Goal: Task Accomplishment & Management: Manage account settings

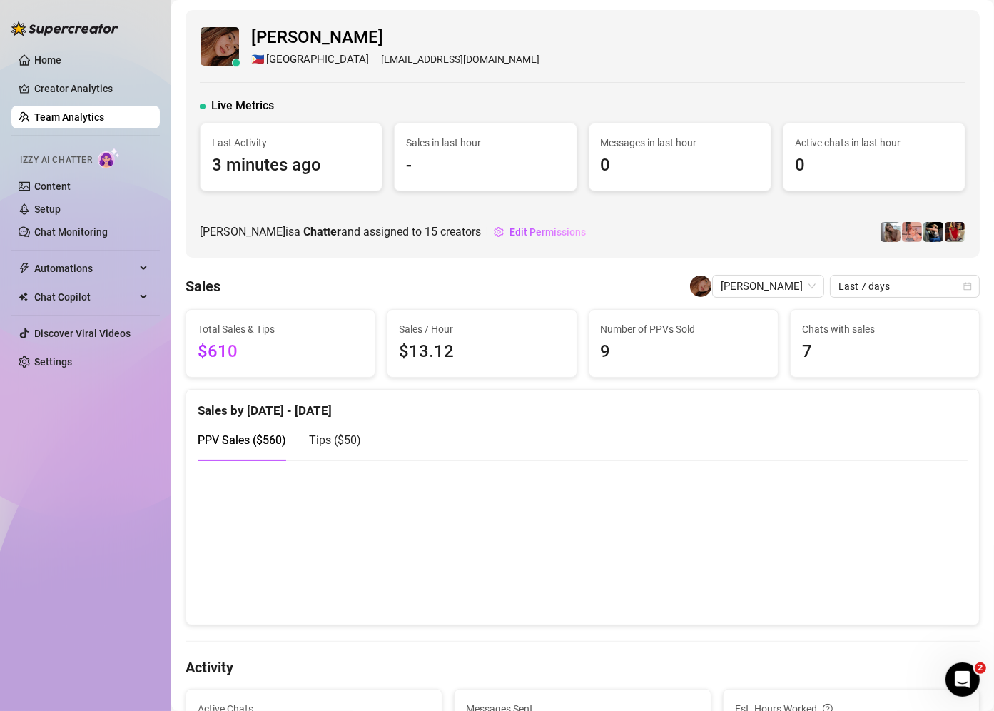
click at [100, 117] on link "Team Analytics" at bounding box center [69, 116] width 70 height 11
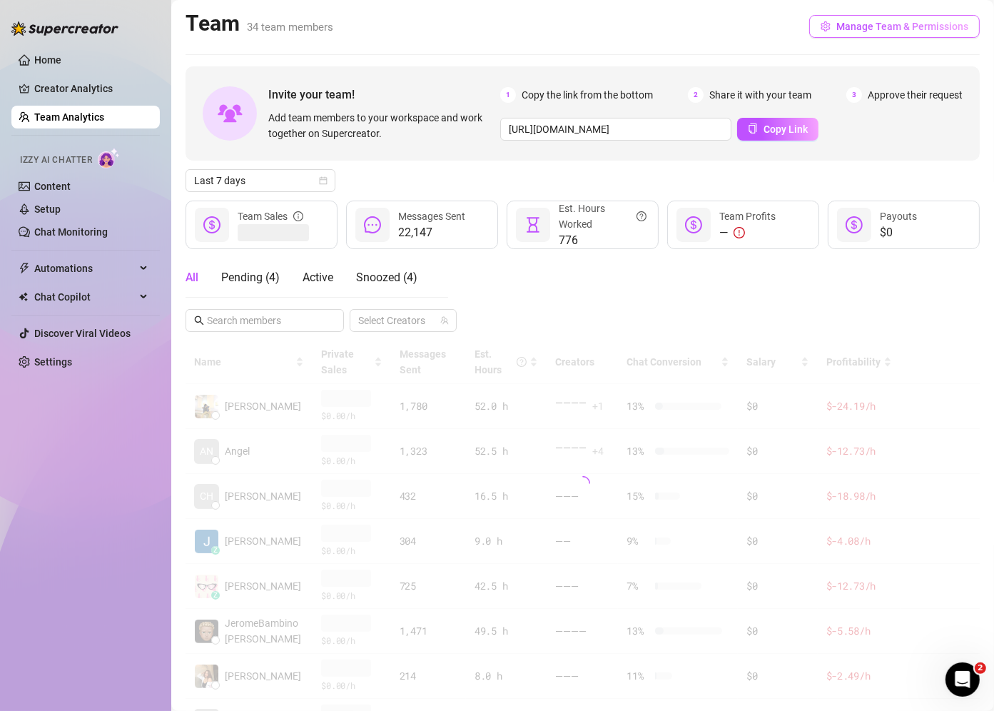
click at [882, 28] on span "Manage Team & Permissions" at bounding box center [902, 26] width 132 height 11
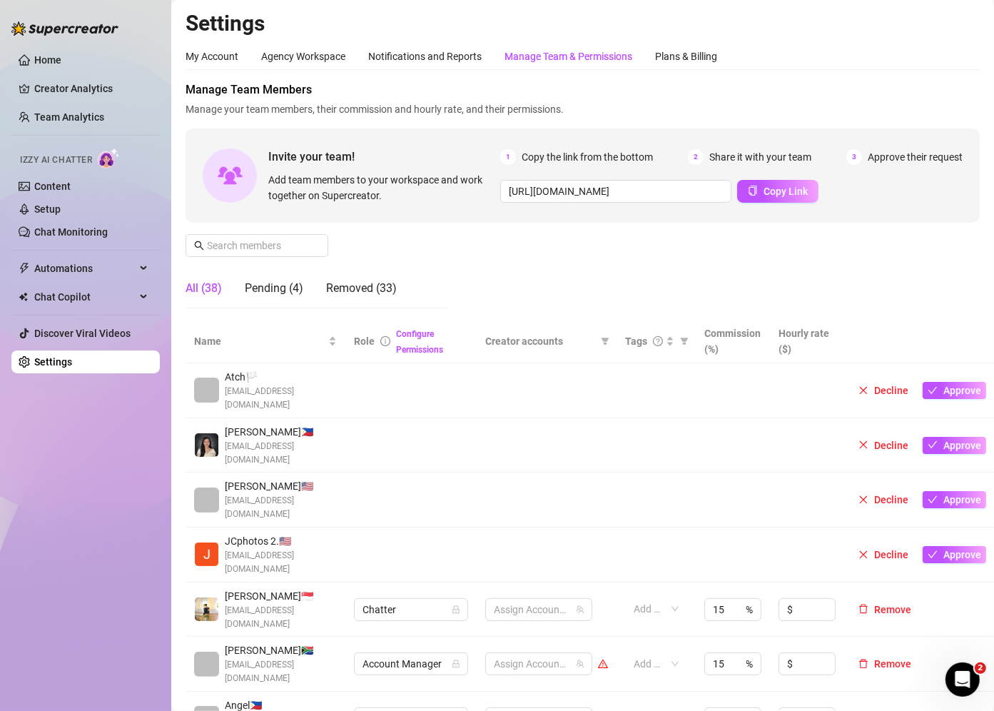
click at [542, 52] on div "Manage Team & Permissions" at bounding box center [568, 57] width 128 height 16
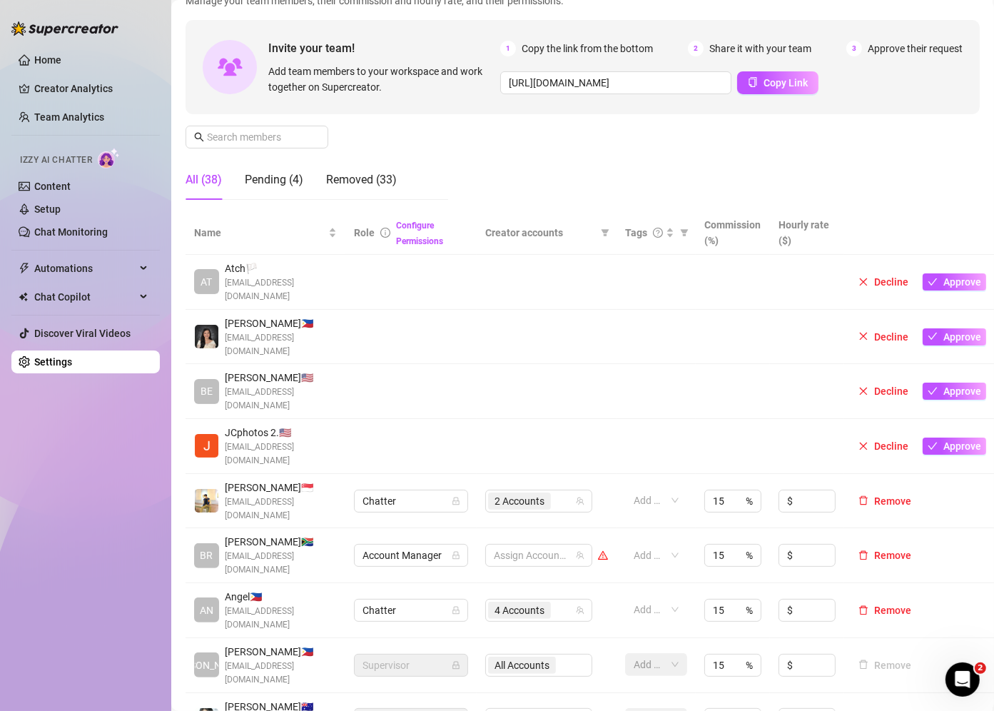
scroll to position [228, 0]
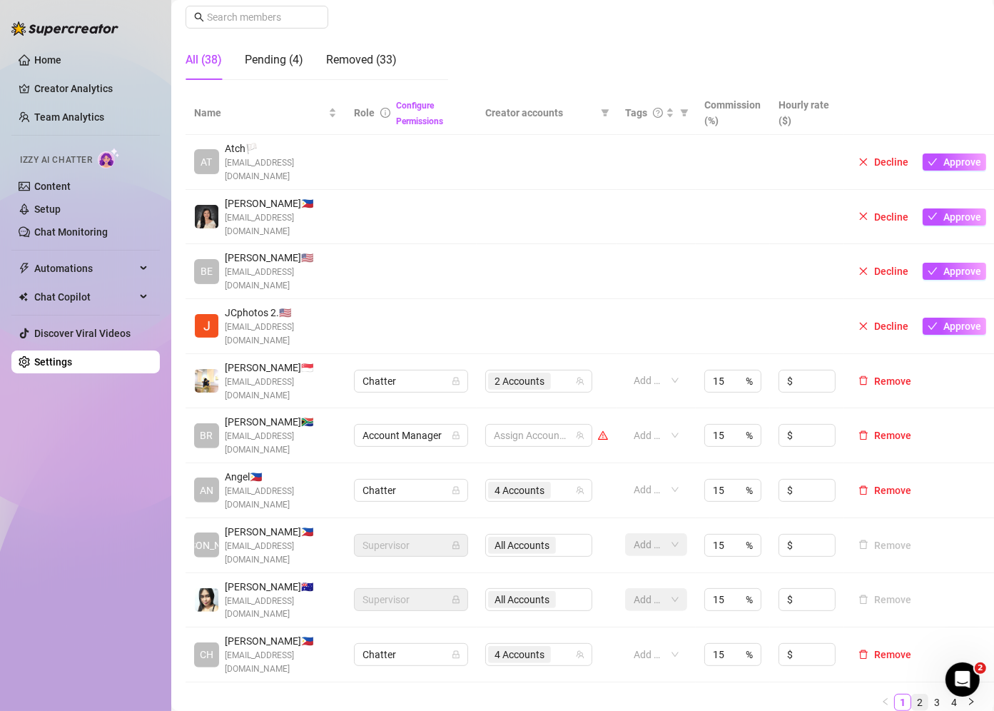
click at [912, 694] on link "2" at bounding box center [920, 702] width 16 height 16
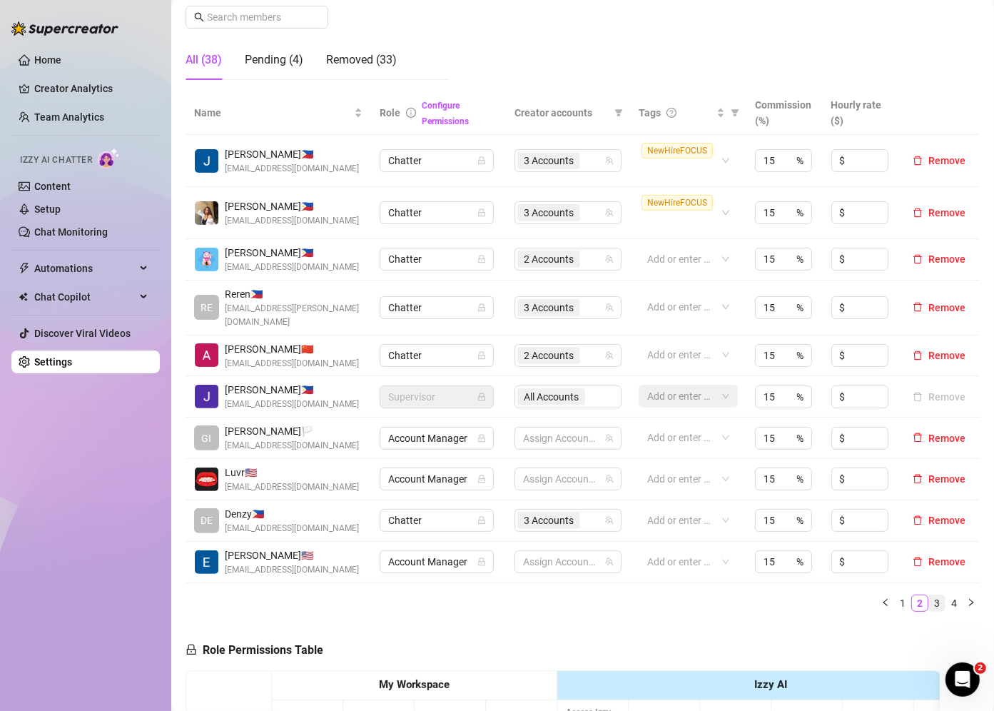
click at [929, 595] on link "3" at bounding box center [937, 603] width 16 height 16
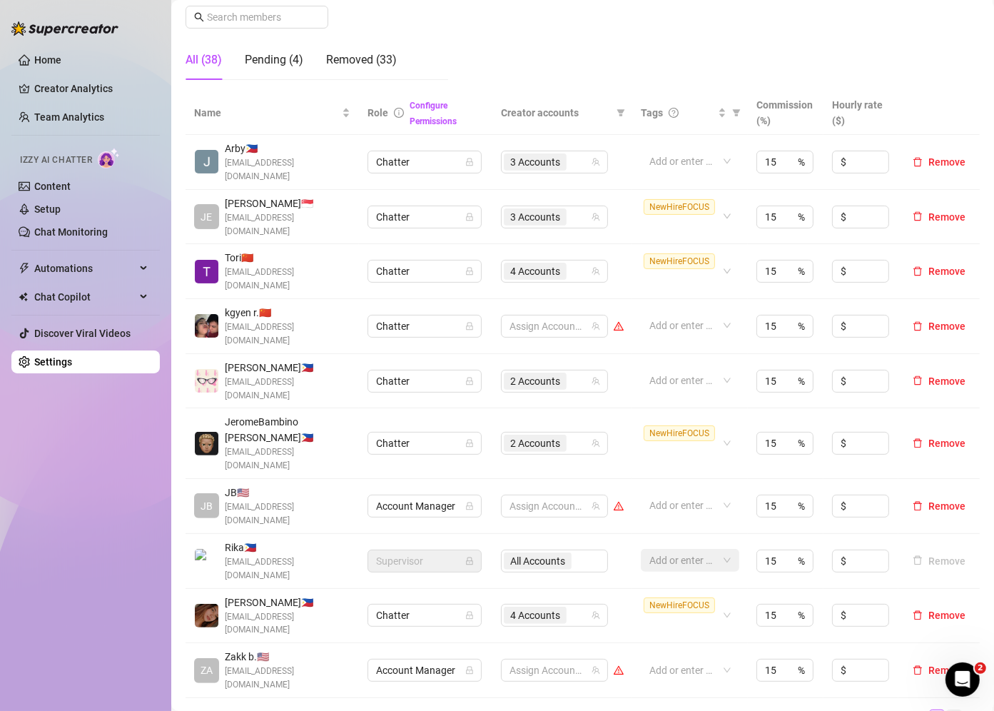
click at [946, 710] on link "4" at bounding box center [954, 718] width 16 height 16
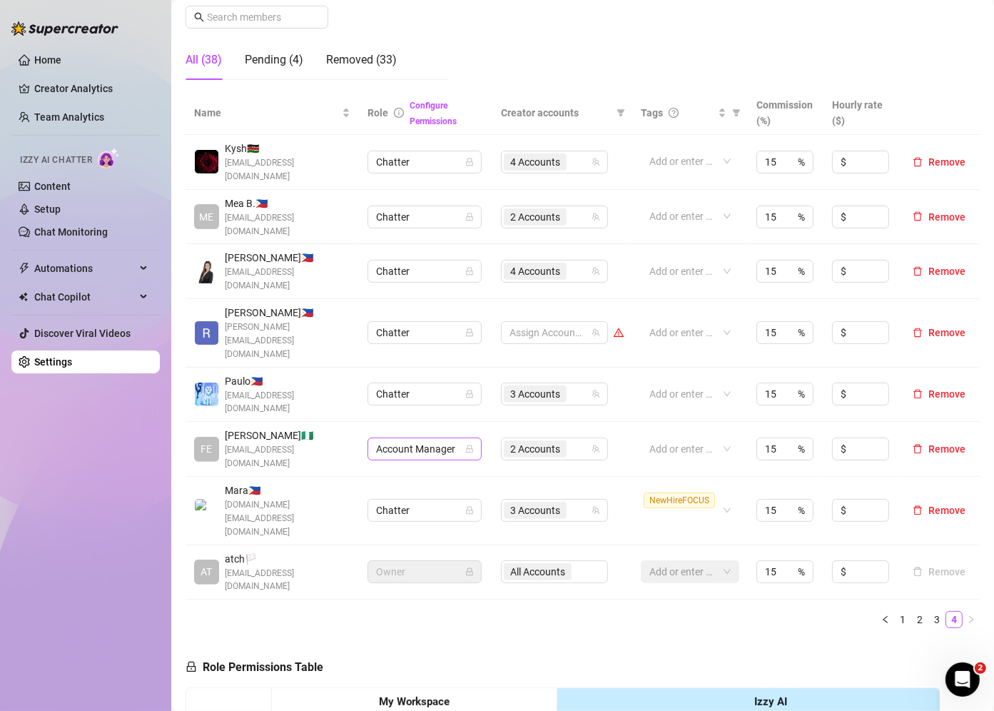
click at [450, 438] on span "Account Manager" at bounding box center [424, 448] width 97 height 21
click at [417, 408] on div "Chatter" at bounding box center [414, 411] width 91 height 16
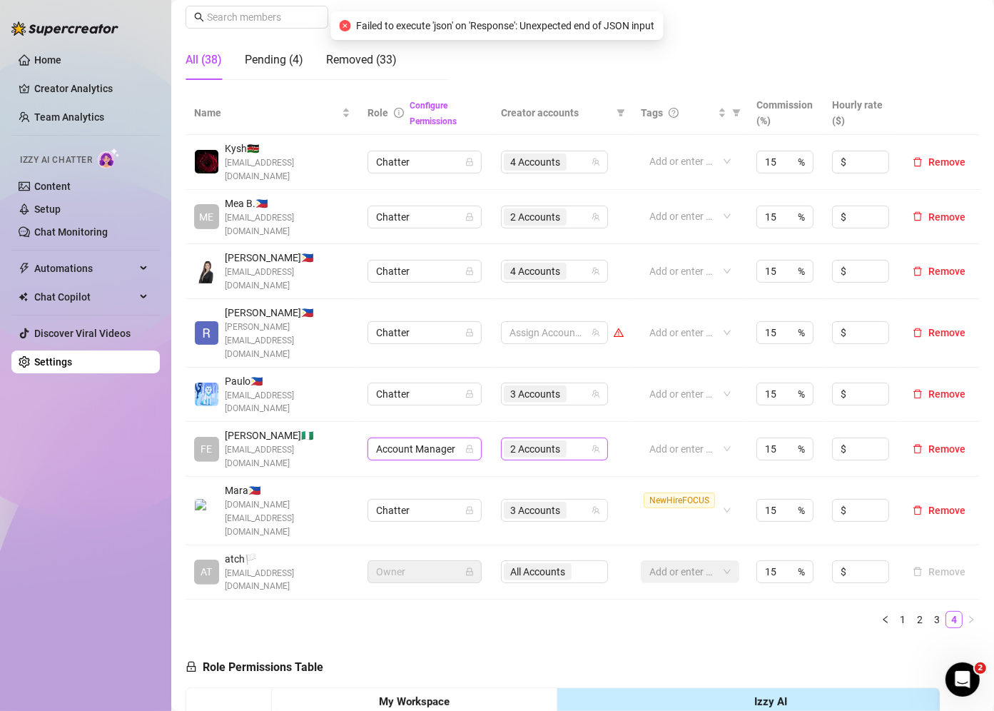
click at [568, 439] on div "2 Accounts" at bounding box center [547, 449] width 86 height 20
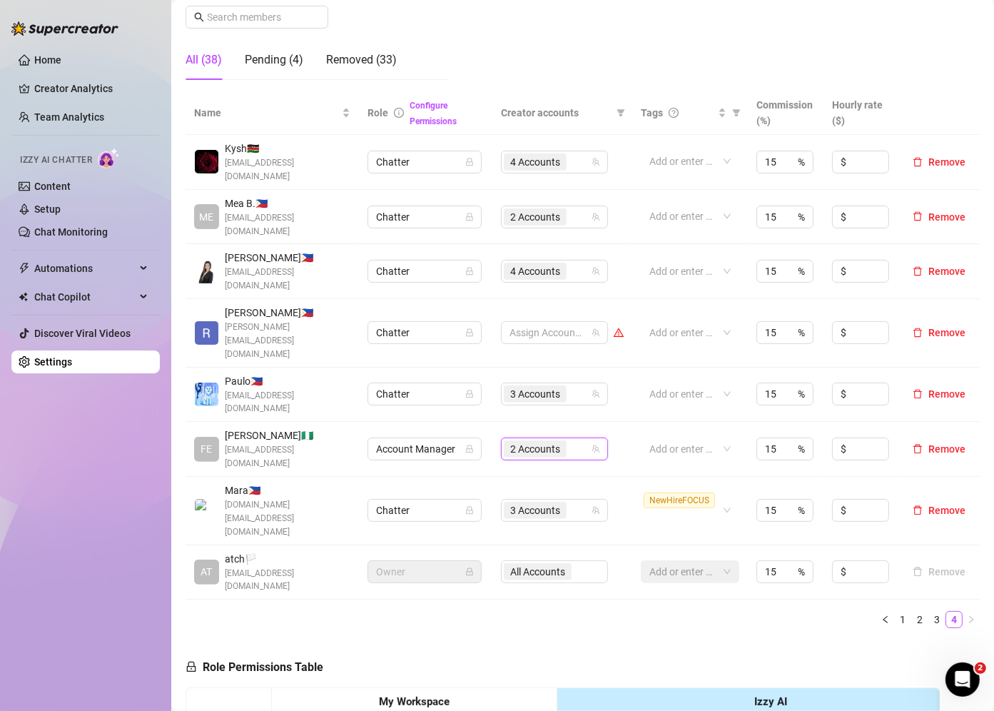
click at [619, 422] on td "18436552, 54261915 2 Accounts" at bounding box center [562, 449] width 140 height 55
click at [575, 500] on div "3 Accounts" at bounding box center [547, 510] width 86 height 20
click at [619, 422] on td "2 Accounts" at bounding box center [562, 449] width 140 height 55
click at [566, 210] on div "2 Accounts" at bounding box center [547, 217] width 86 height 20
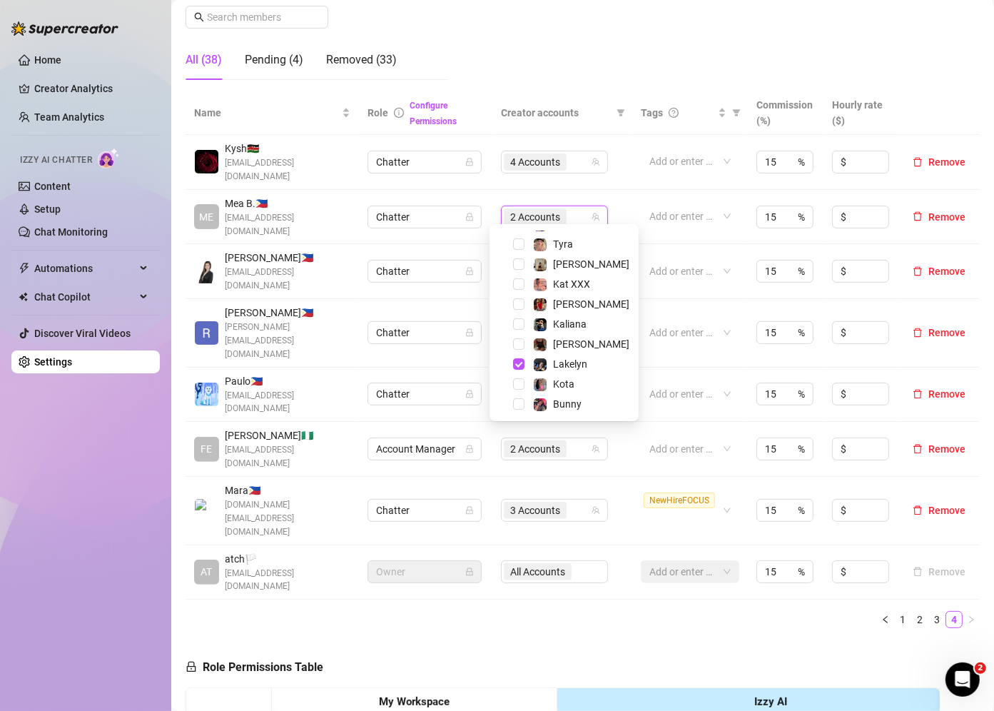
scroll to position [137, 0]
click at [694, 323] on div at bounding box center [683, 333] width 78 height 20
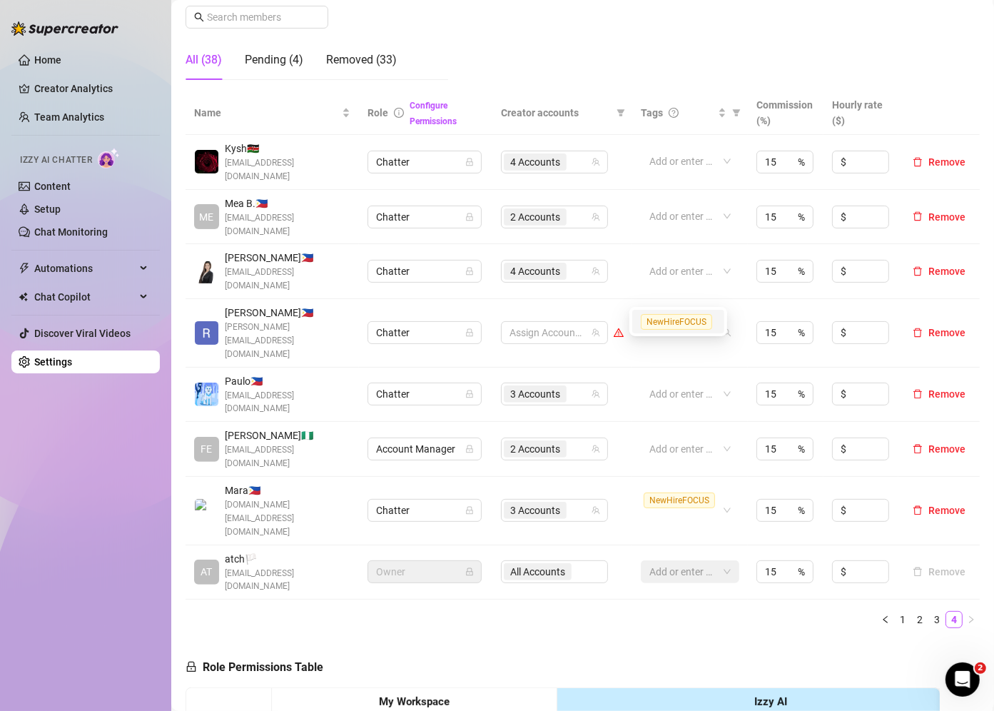
click at [895, 611] on link "1" at bounding box center [903, 619] width 16 height 16
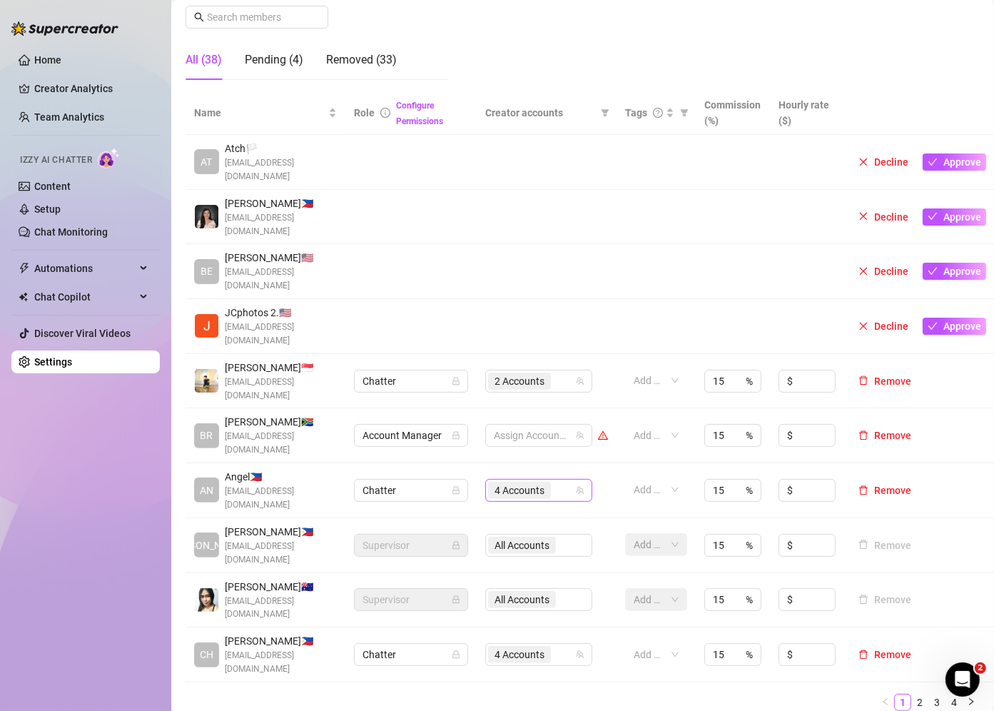
click at [563, 480] on div "4 Accounts" at bounding box center [531, 490] width 86 height 20
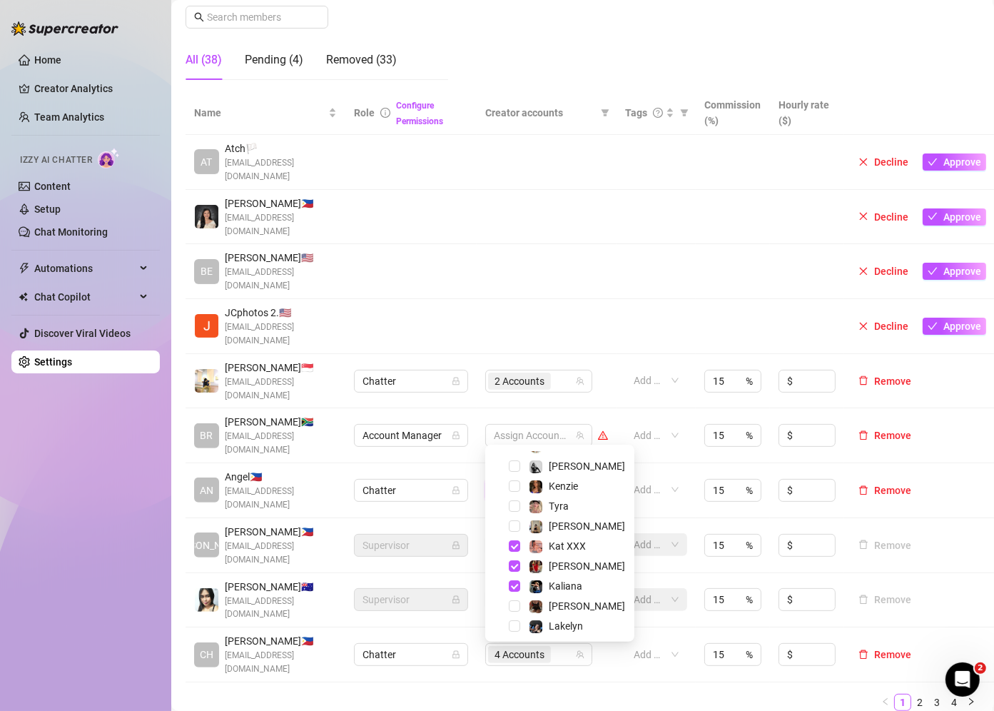
scroll to position [113, 0]
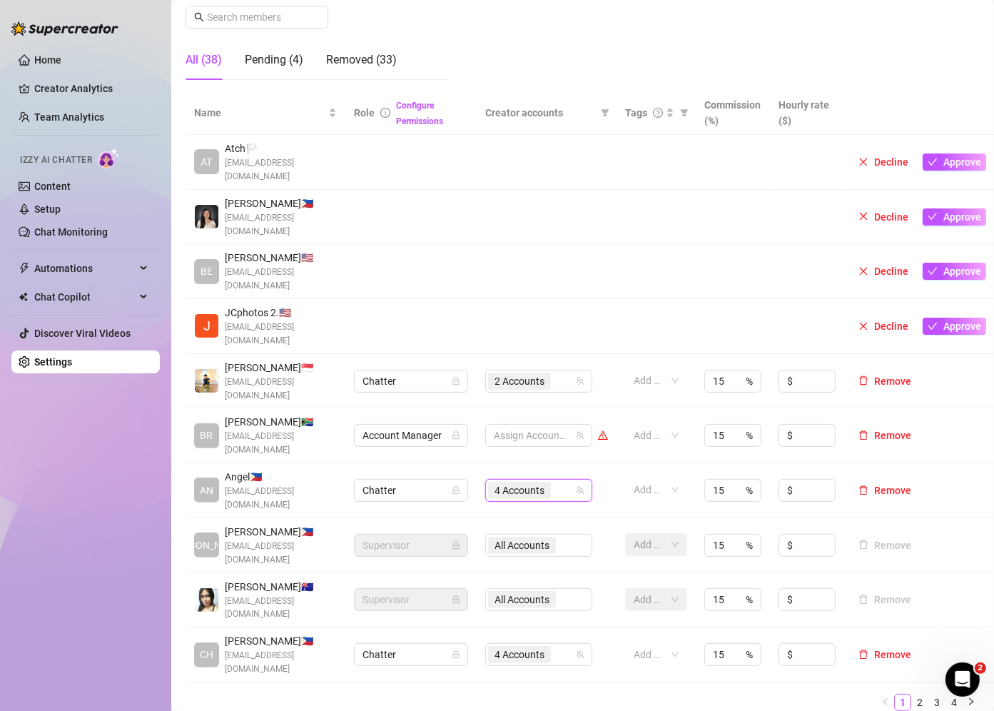
click at [716, 694] on ul "1 2 3 4" at bounding box center [583, 702] width 794 height 17
